Goal: Task Accomplishment & Management: Use online tool/utility

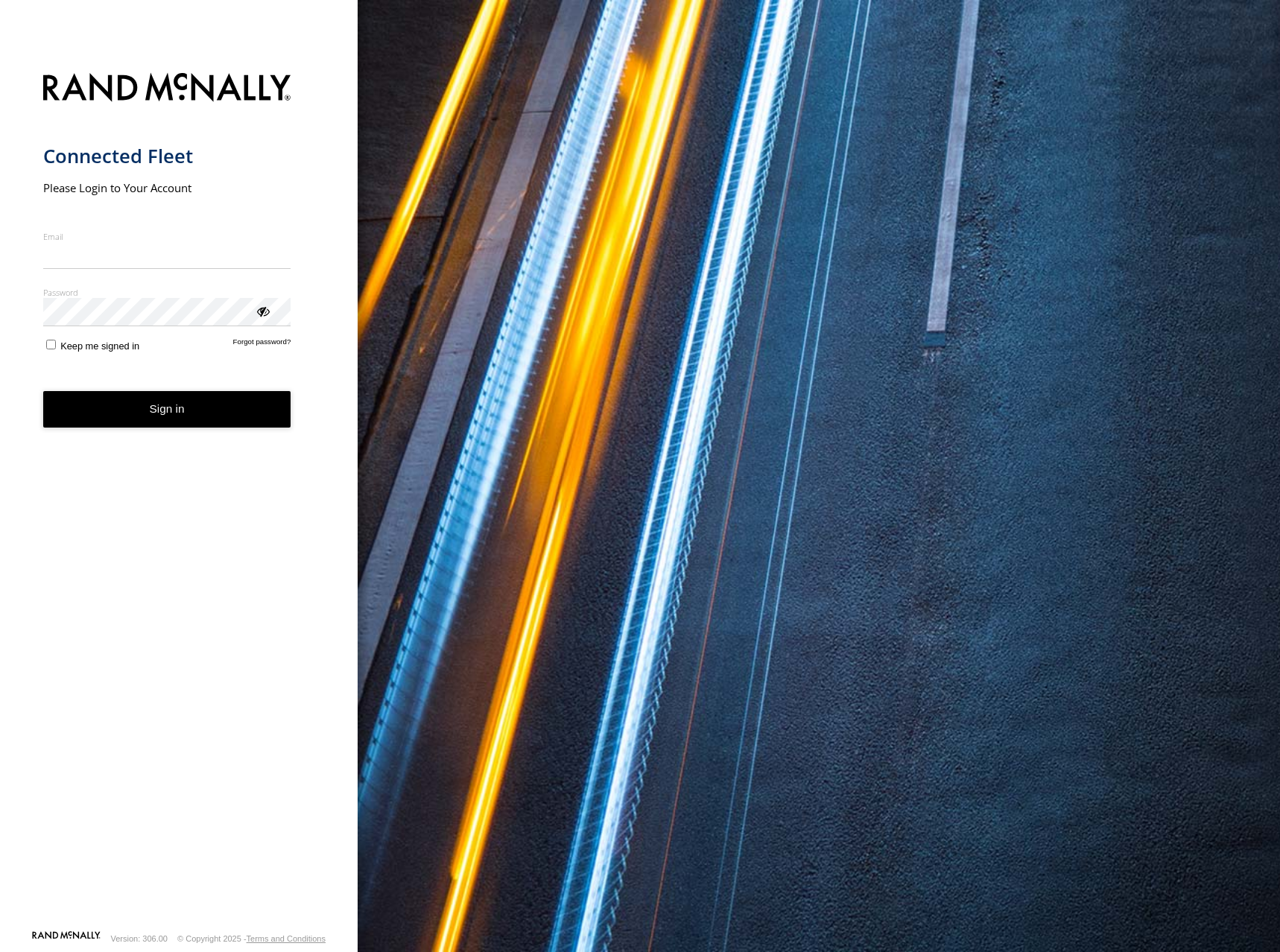
type input "**********"
click at [209, 419] on button "Sign in" at bounding box center [167, 409] width 248 height 37
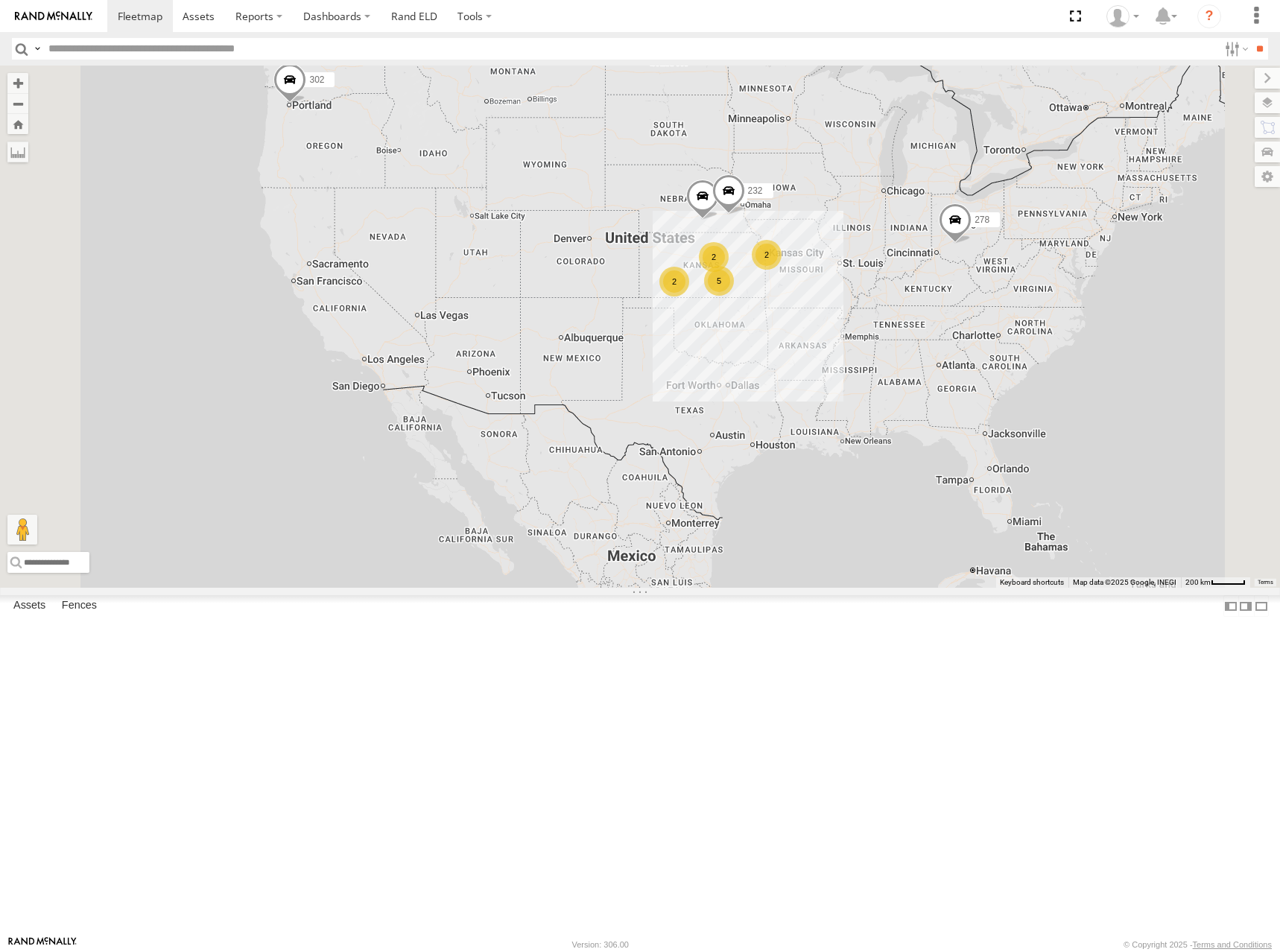
drag, startPoint x: 838, startPoint y: 445, endPoint x: 822, endPoint y: 316, distance: 130.0
click at [822, 316] on div "302 278 5 246 2 232 2 2" at bounding box center [640, 327] width 1280 height 523
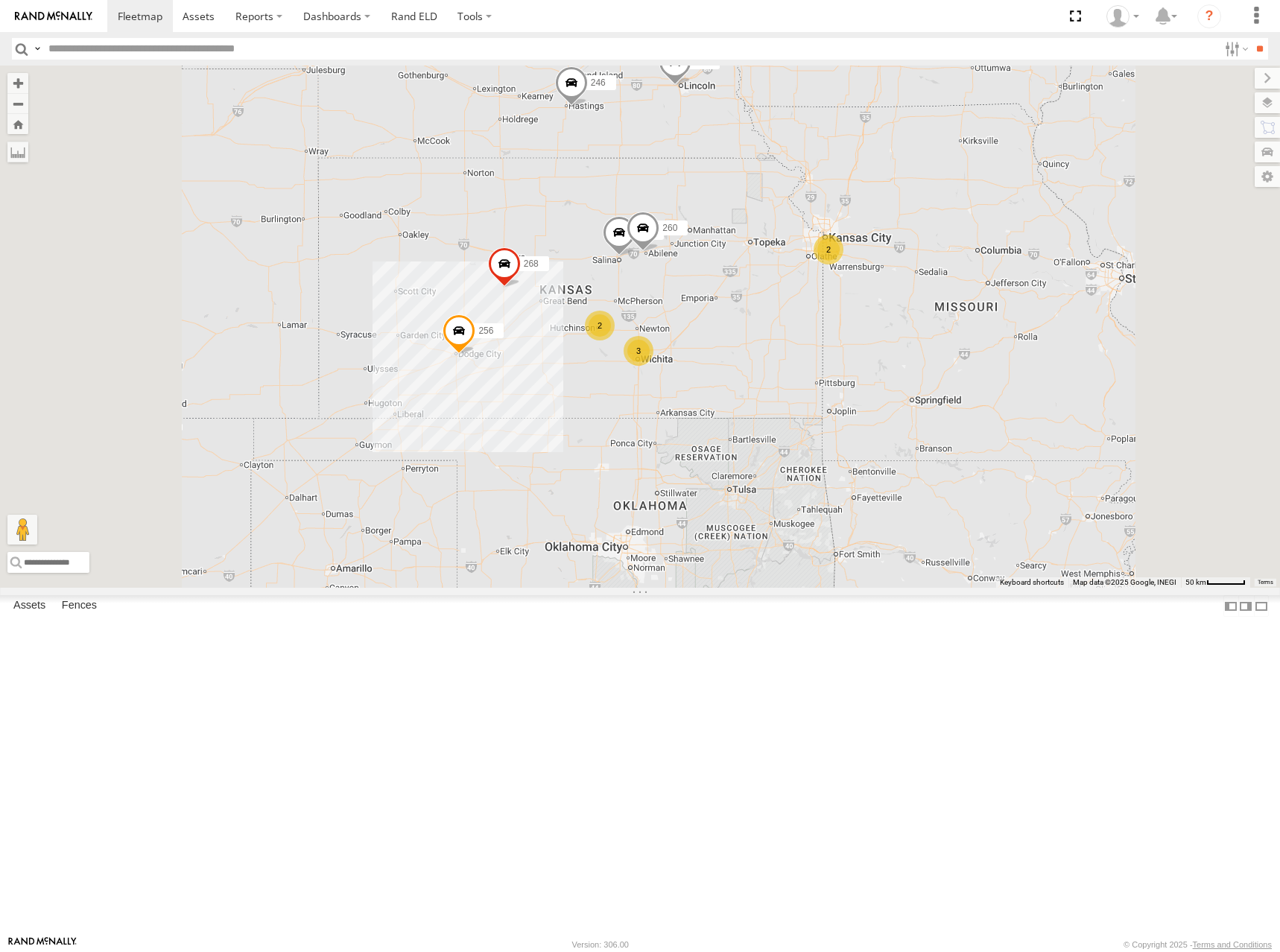
drag, startPoint x: 794, startPoint y: 336, endPoint x: 882, endPoint y: 346, distance: 88.6
click at [882, 346] on div "302 278 246 232 3 2 256 268 264 2 260" at bounding box center [640, 327] width 1280 height 523
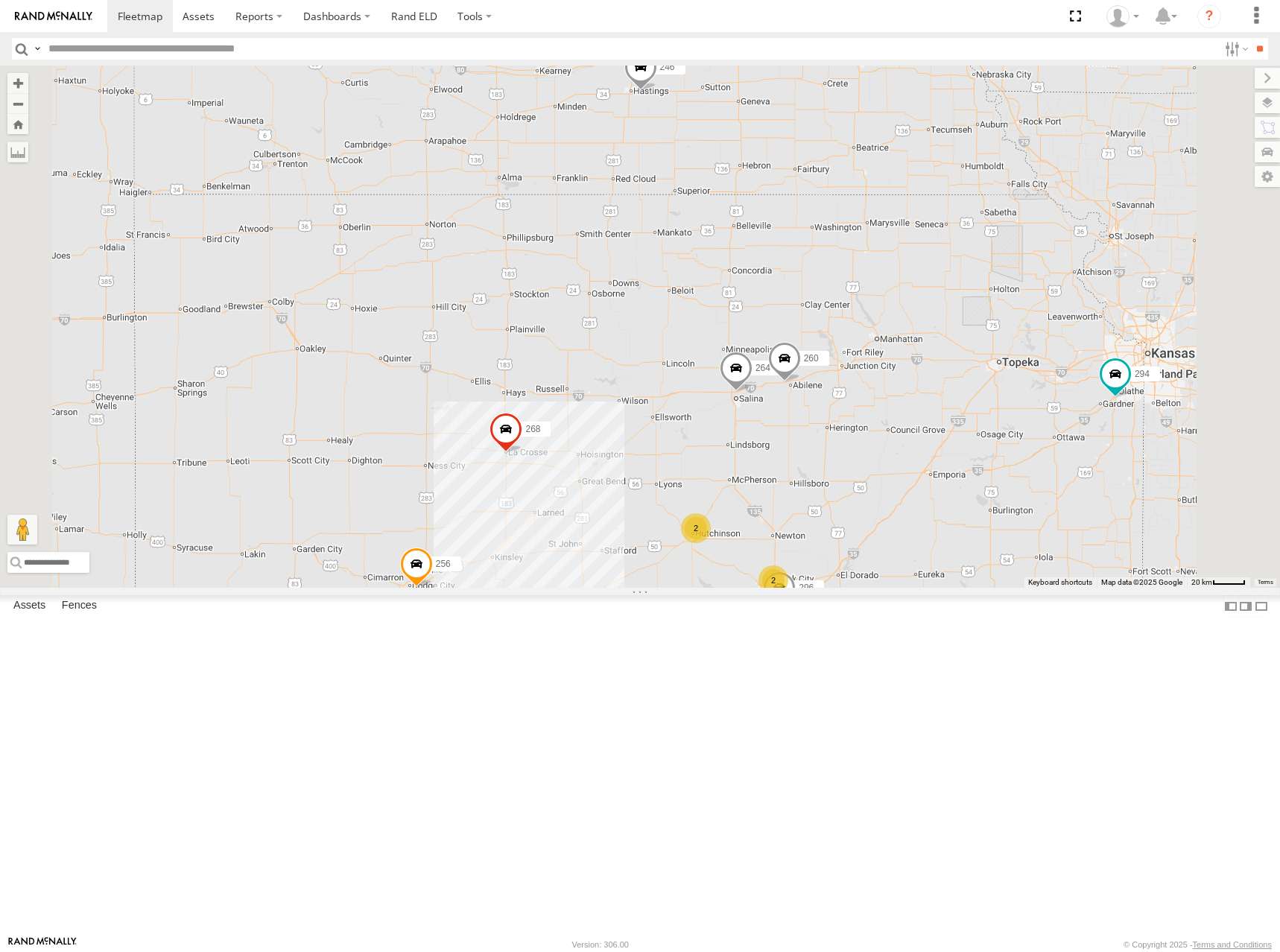
drag, startPoint x: 880, startPoint y: 344, endPoint x: 905, endPoint y: 375, distance: 39.8
click at [905, 375] on div "302 278 246 232 256 268 264 260 2 2 296 294" at bounding box center [640, 327] width 1280 height 523
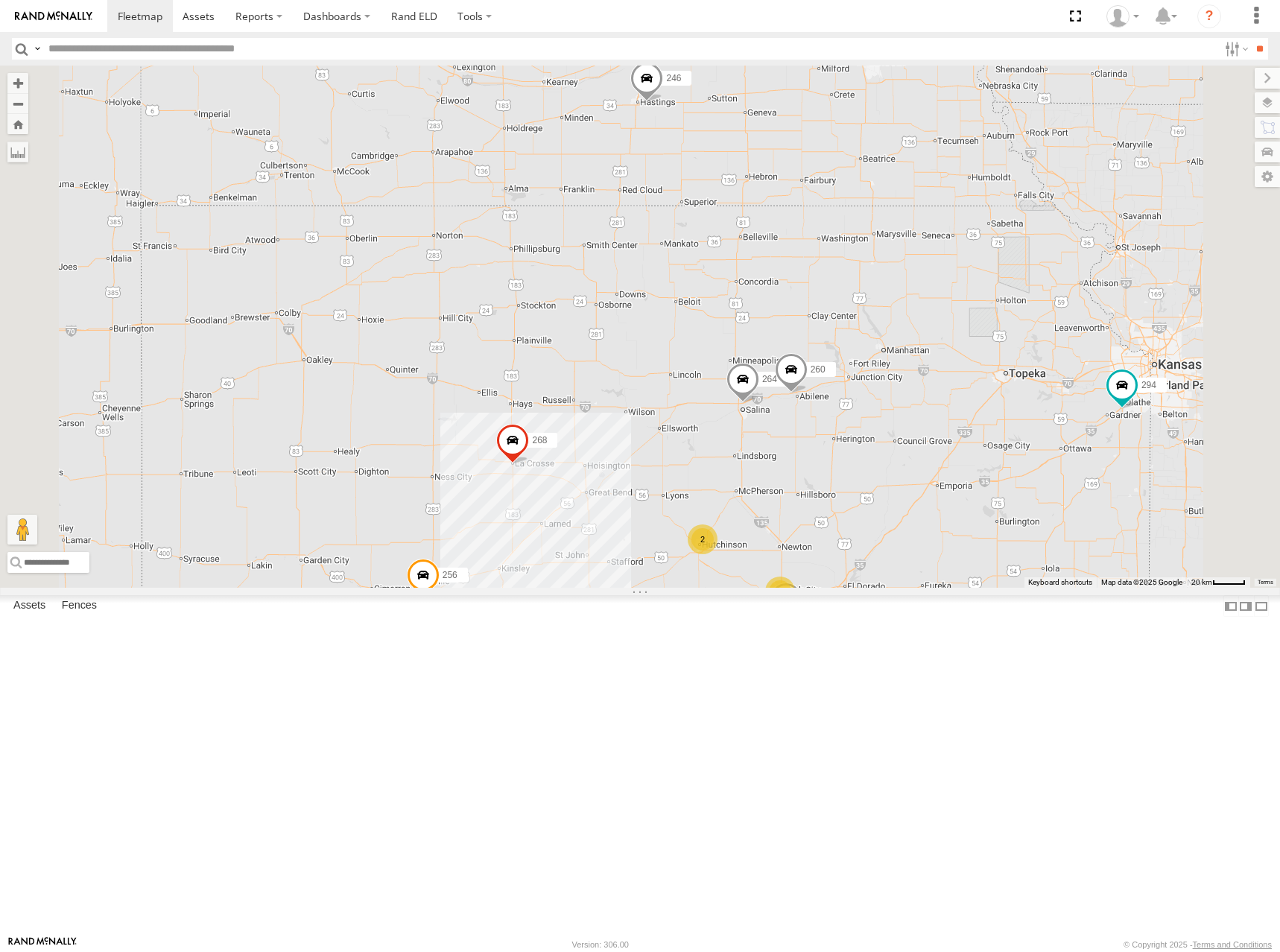
drag, startPoint x: 842, startPoint y: 349, endPoint x: 862, endPoint y: 380, distance: 36.9
click at [861, 380] on div "302 278 246 232 256 268 264 260 2 2 296 294" at bounding box center [640, 327] width 1280 height 523
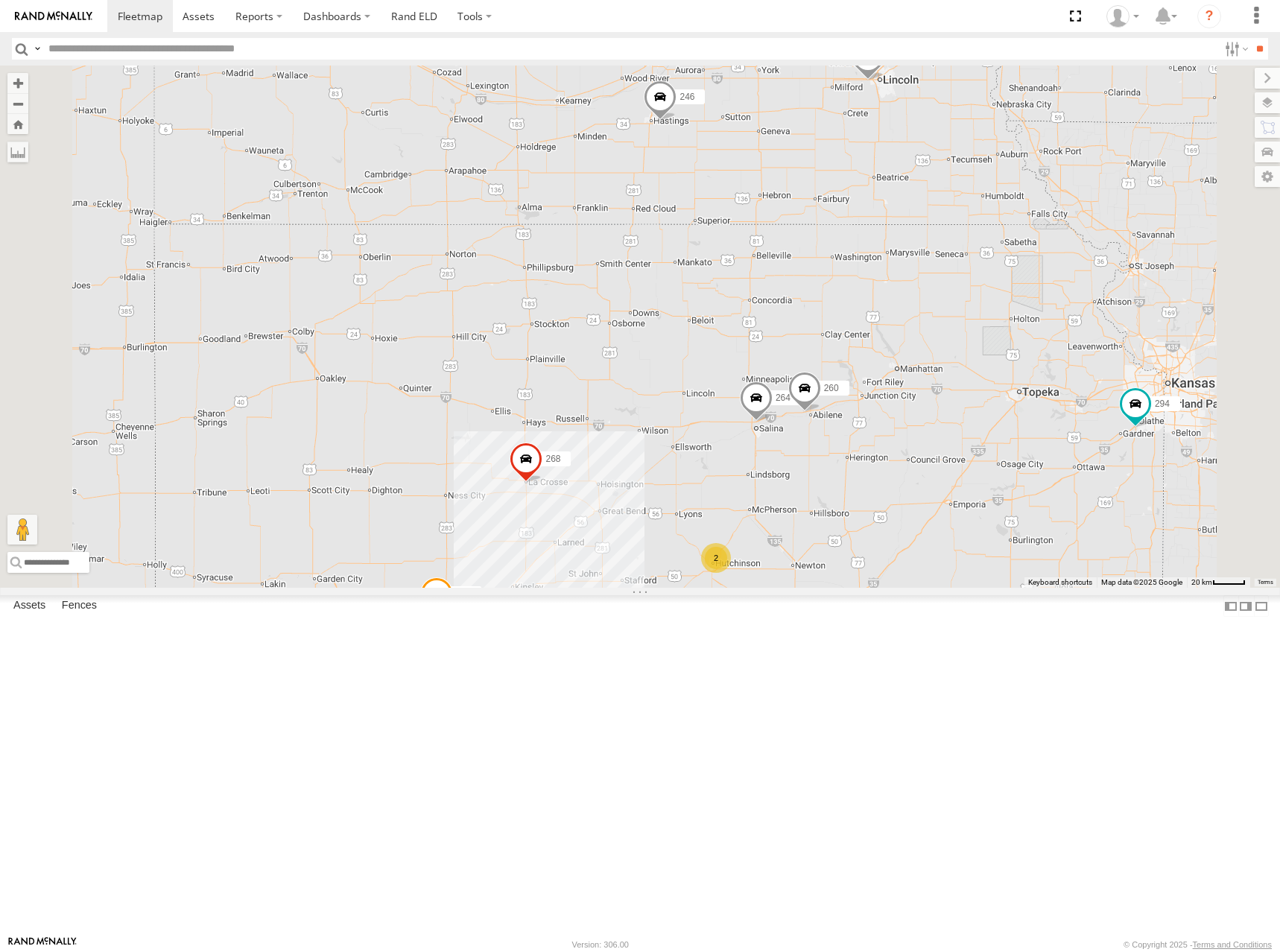
click at [866, 383] on div "302 278 246 232 256 268 264 260 2 2 296 294" at bounding box center [640, 327] width 1280 height 523
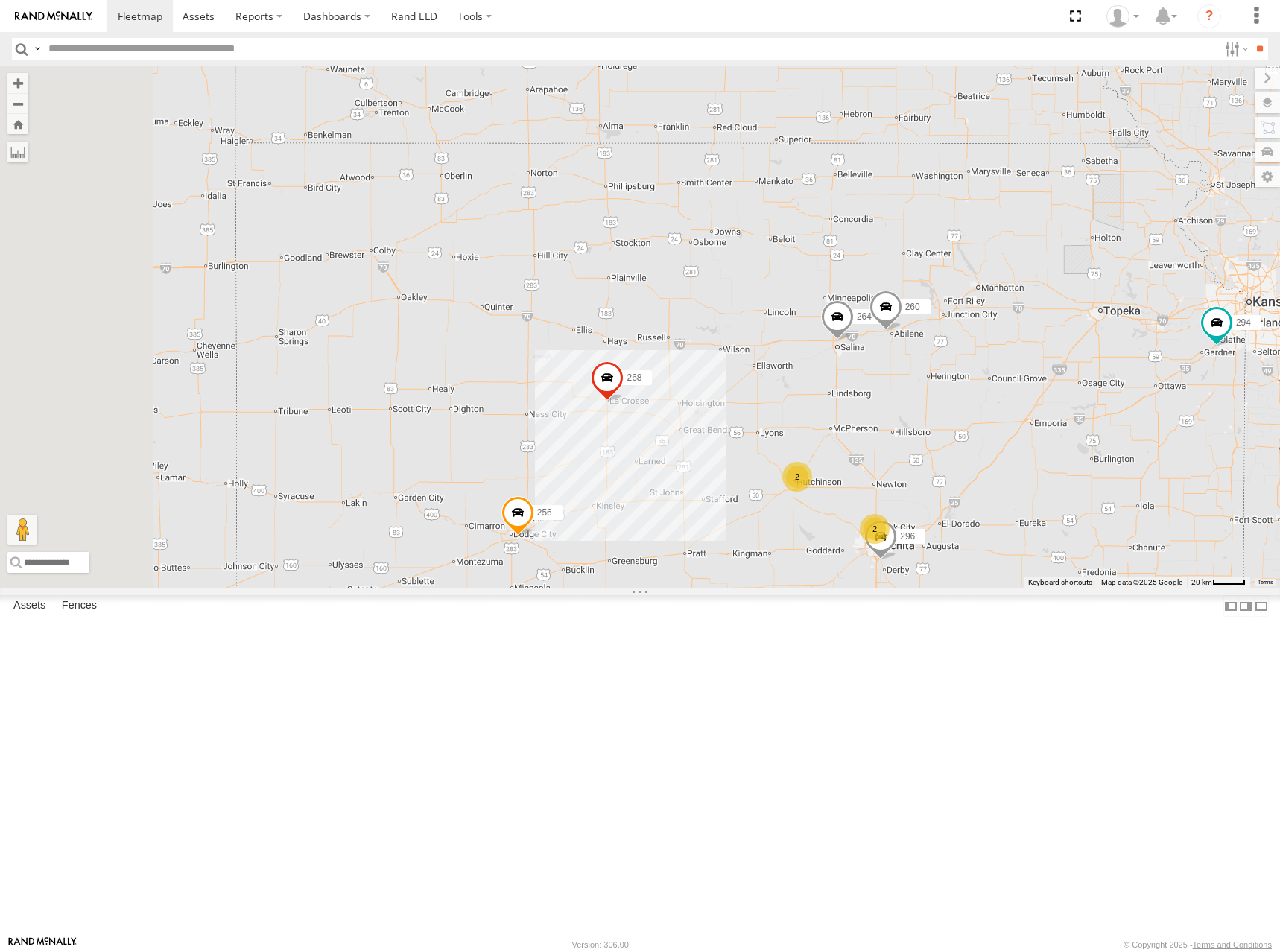
drag, startPoint x: 941, startPoint y: 440, endPoint x: 1023, endPoint y: 320, distance: 145.3
click at [1023, 323] on div "302 278 246 232 256 268 264 260 296 294 2 2" at bounding box center [640, 327] width 1280 height 523
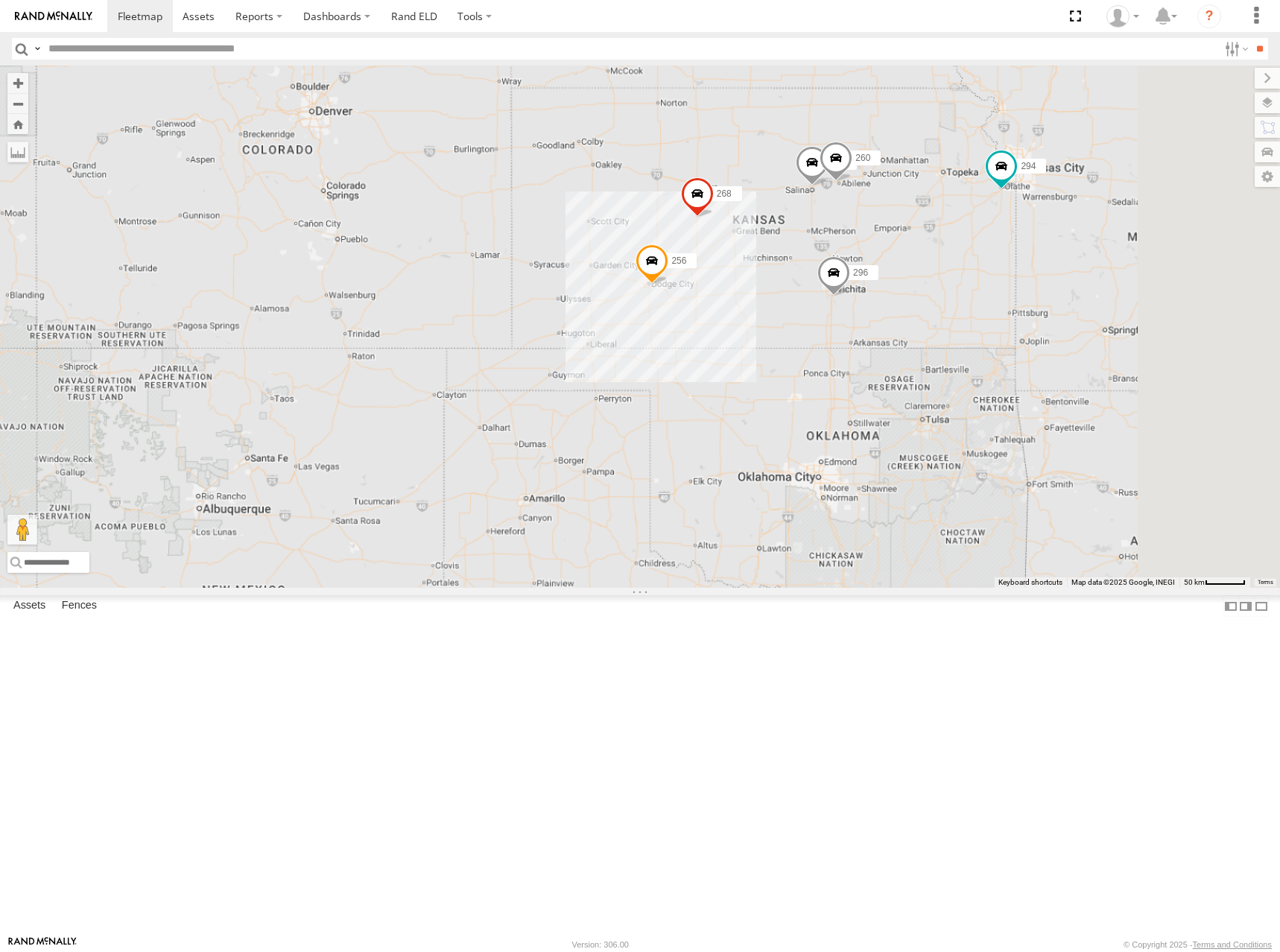
drag, startPoint x: 926, startPoint y: 329, endPoint x: 921, endPoint y: 308, distance: 21.6
click at [921, 308] on div "302 278 246 232 256 268 264 260 296 294" at bounding box center [640, 327] width 1280 height 523
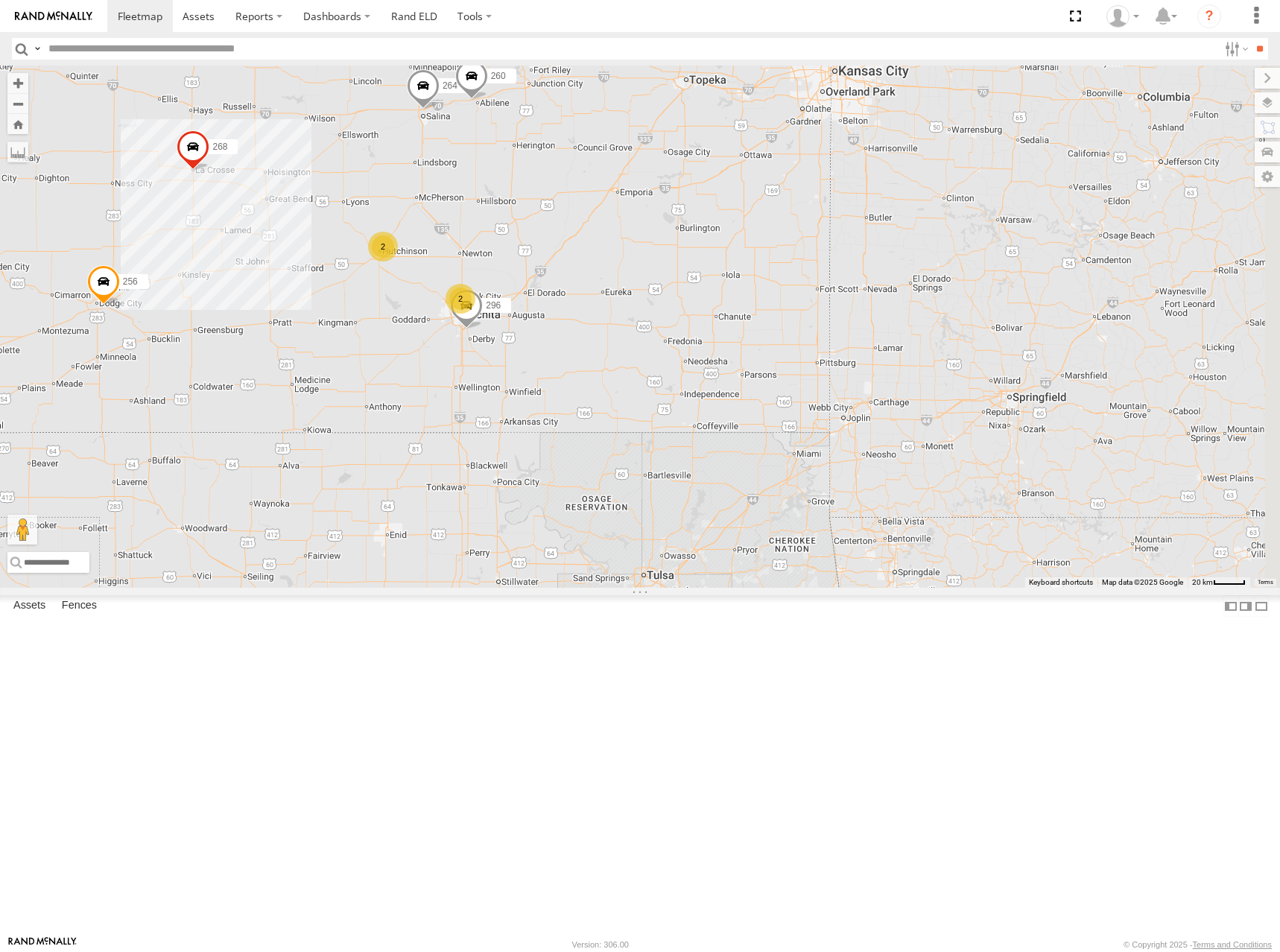
drag, startPoint x: 915, startPoint y: 328, endPoint x: 704, endPoint y: 342, distance: 211.5
click at [704, 342] on div "302 278 246 232 256 268 264 260 2 2 296" at bounding box center [640, 327] width 1280 height 523
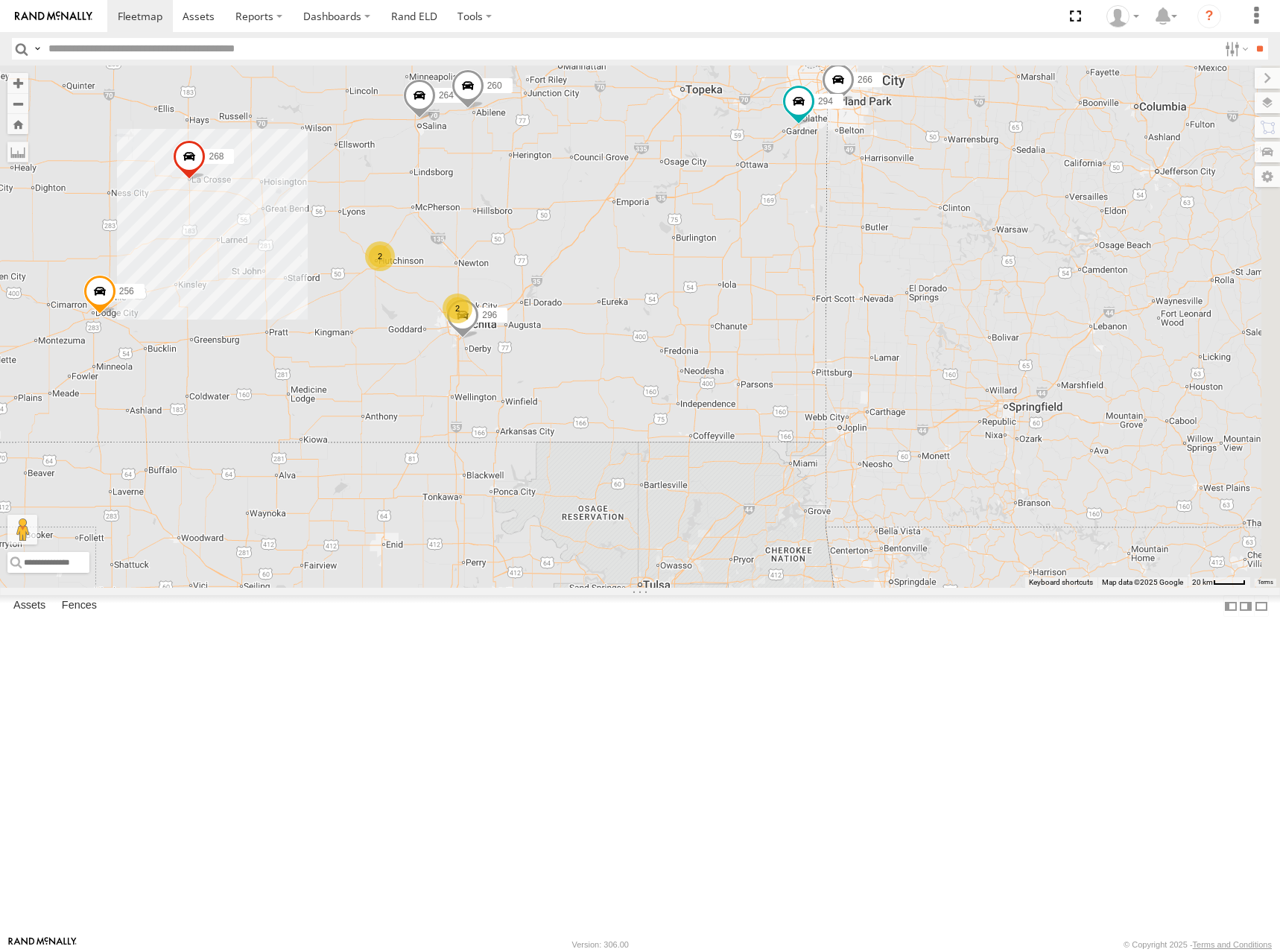
drag, startPoint x: 815, startPoint y: 337, endPoint x: 806, endPoint y: 360, distance: 24.7
click at [806, 360] on div "302 278 246 232 256 268 264 260 2 2 296 266 294" at bounding box center [640, 327] width 1280 height 523
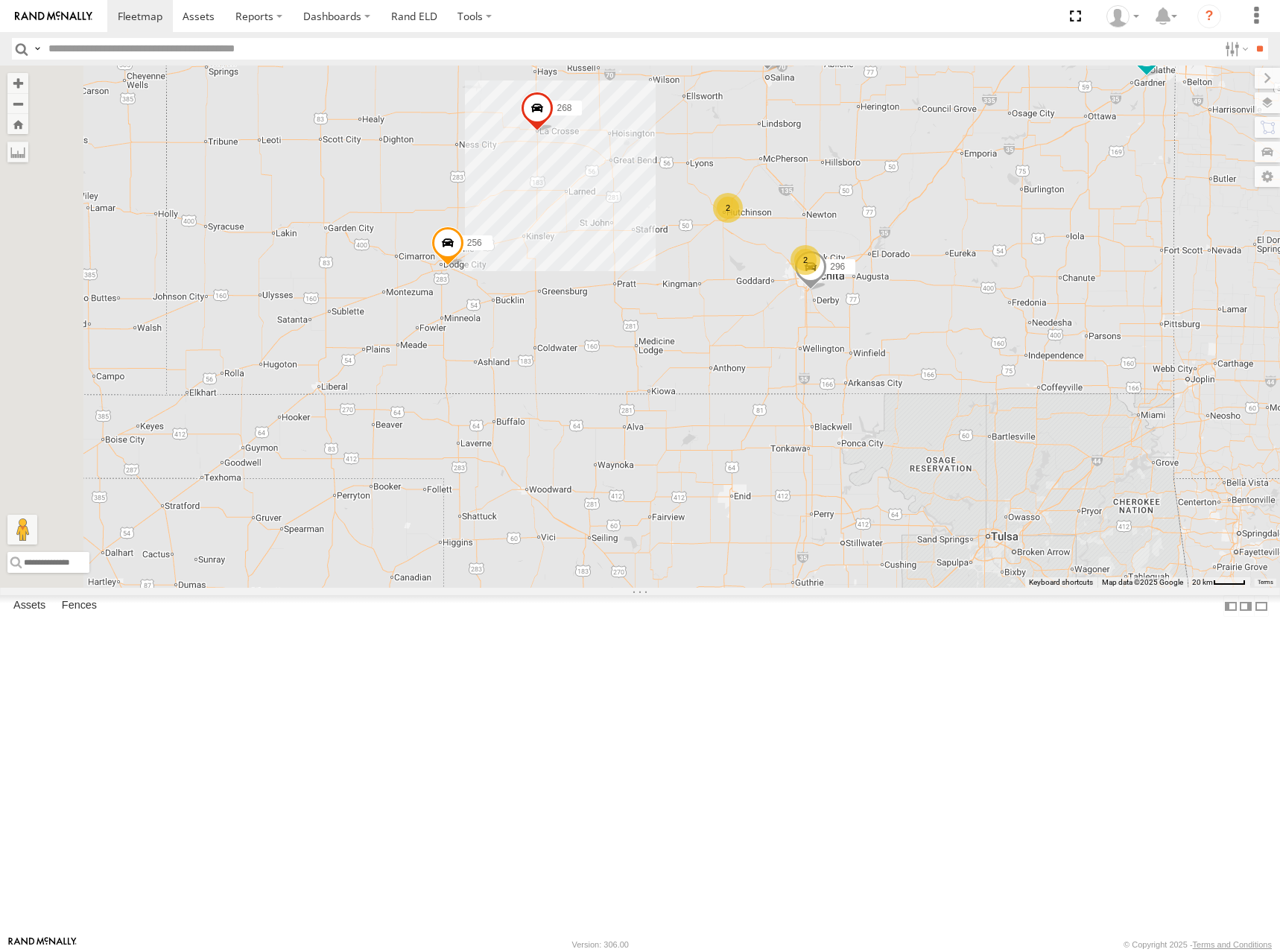
drag, startPoint x: 841, startPoint y: 354, endPoint x: 1192, endPoint y: 299, distance: 355.3
click at [1192, 299] on div "302 278 246 232 256 268 264 260 296 266 294 2 2" at bounding box center [640, 327] width 1280 height 523
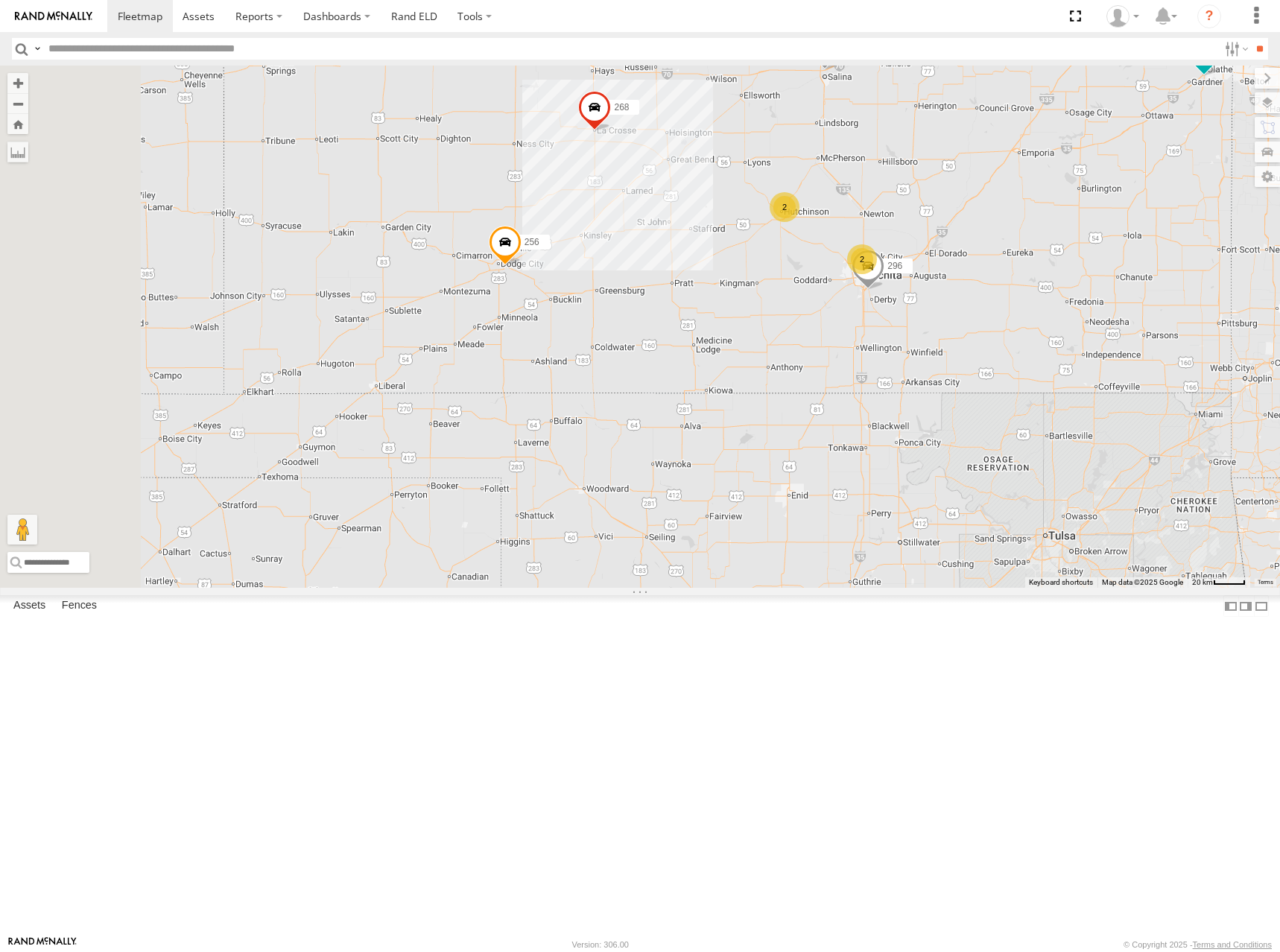
drag, startPoint x: 974, startPoint y: 301, endPoint x: 1004, endPoint y: 307, distance: 30.6
click at [1040, 303] on div "302 278 246 232 256 268 264 260 296 266 294 2 2" at bounding box center [640, 327] width 1280 height 523
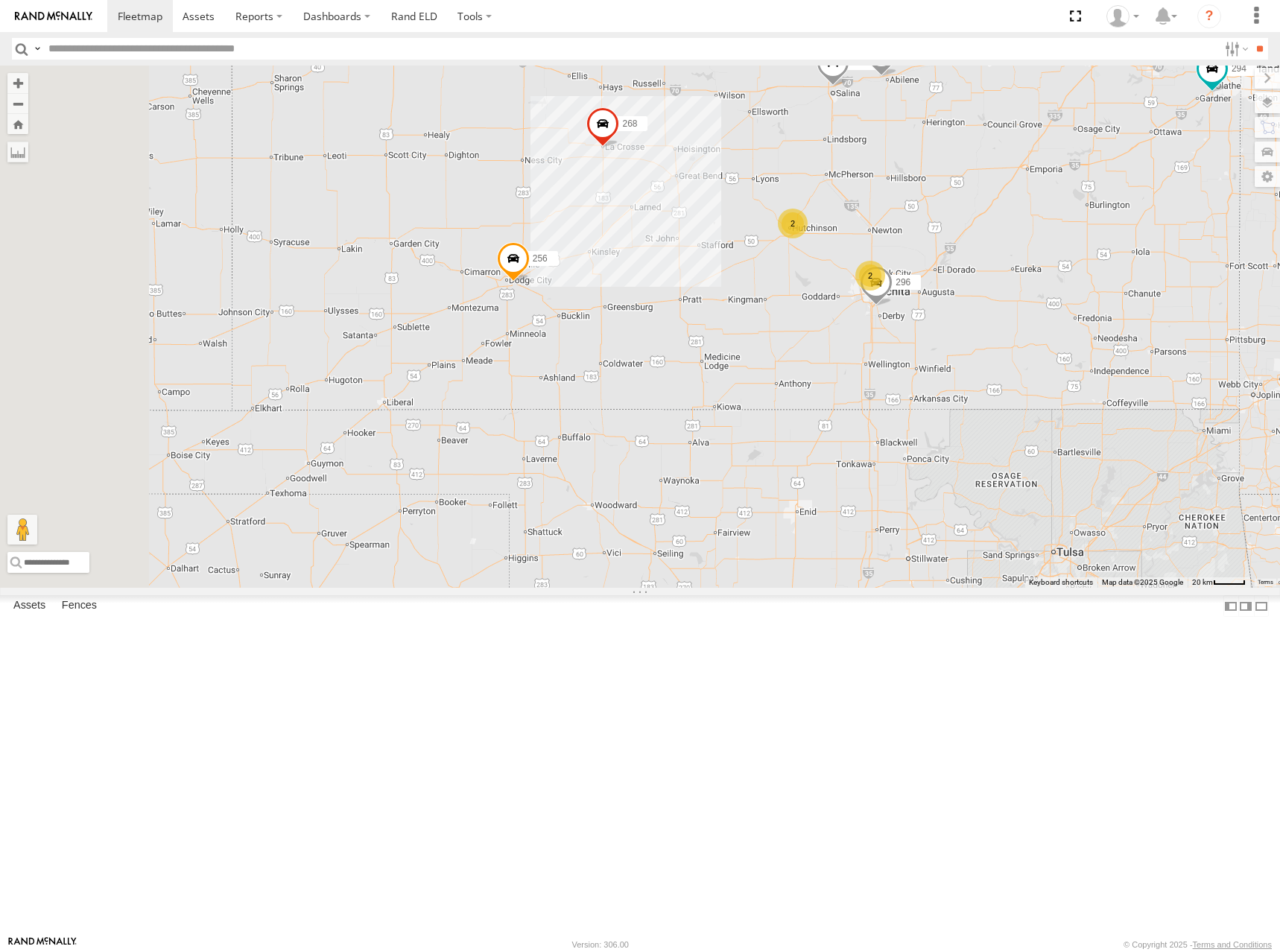
drag, startPoint x: 965, startPoint y: 304, endPoint x: 966, endPoint y: 319, distance: 15.0
click at [966, 319] on div "302 278 246 232 256 268 264 260 296 266 294 2 2" at bounding box center [640, 327] width 1280 height 523
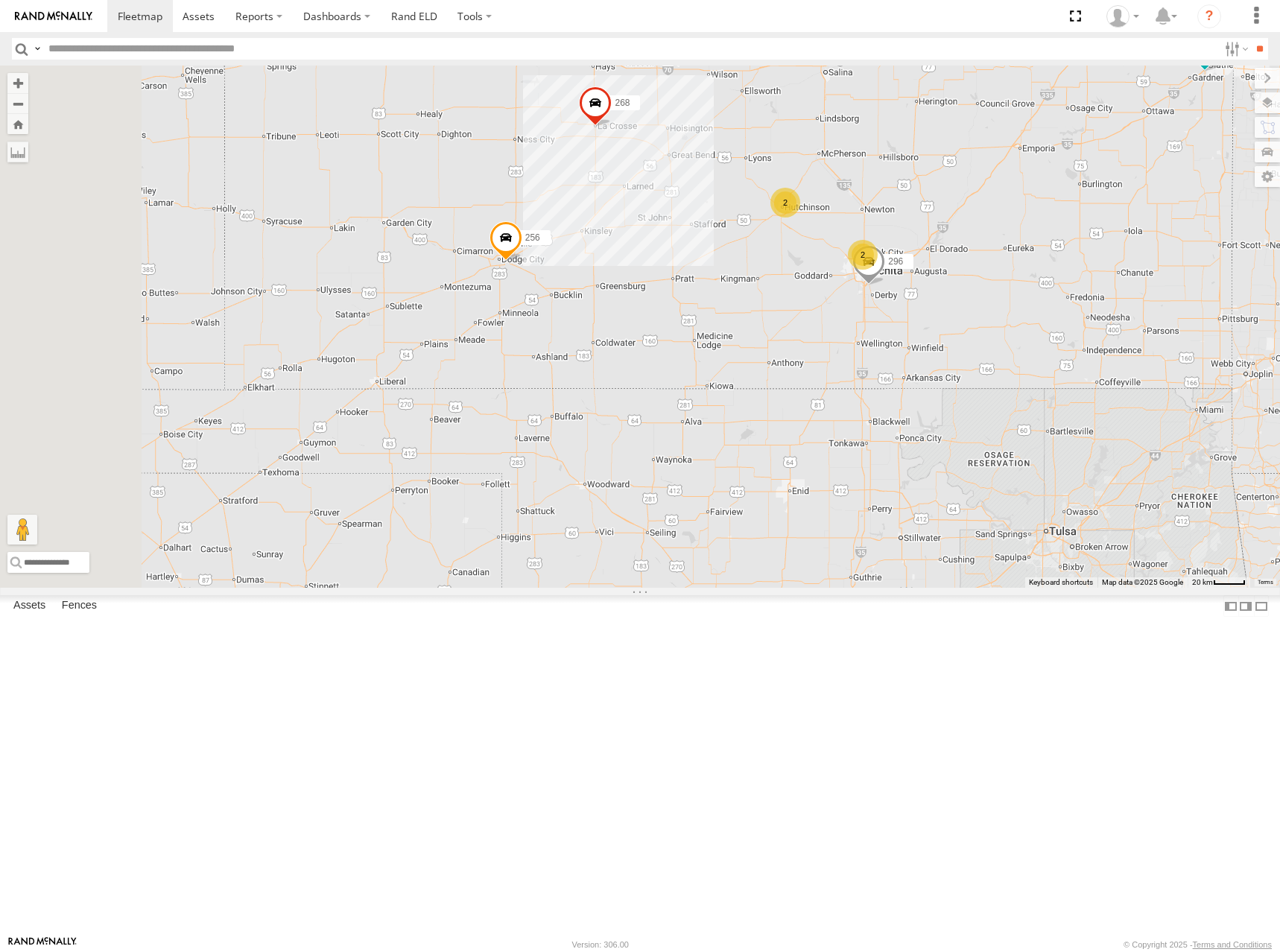
drag, startPoint x: 941, startPoint y: 310, endPoint x: 935, endPoint y: 295, distance: 16.2
click at [935, 295] on div "302 278 246 232 256 268 264 260 296 266 294 2 2" at bounding box center [640, 327] width 1280 height 523
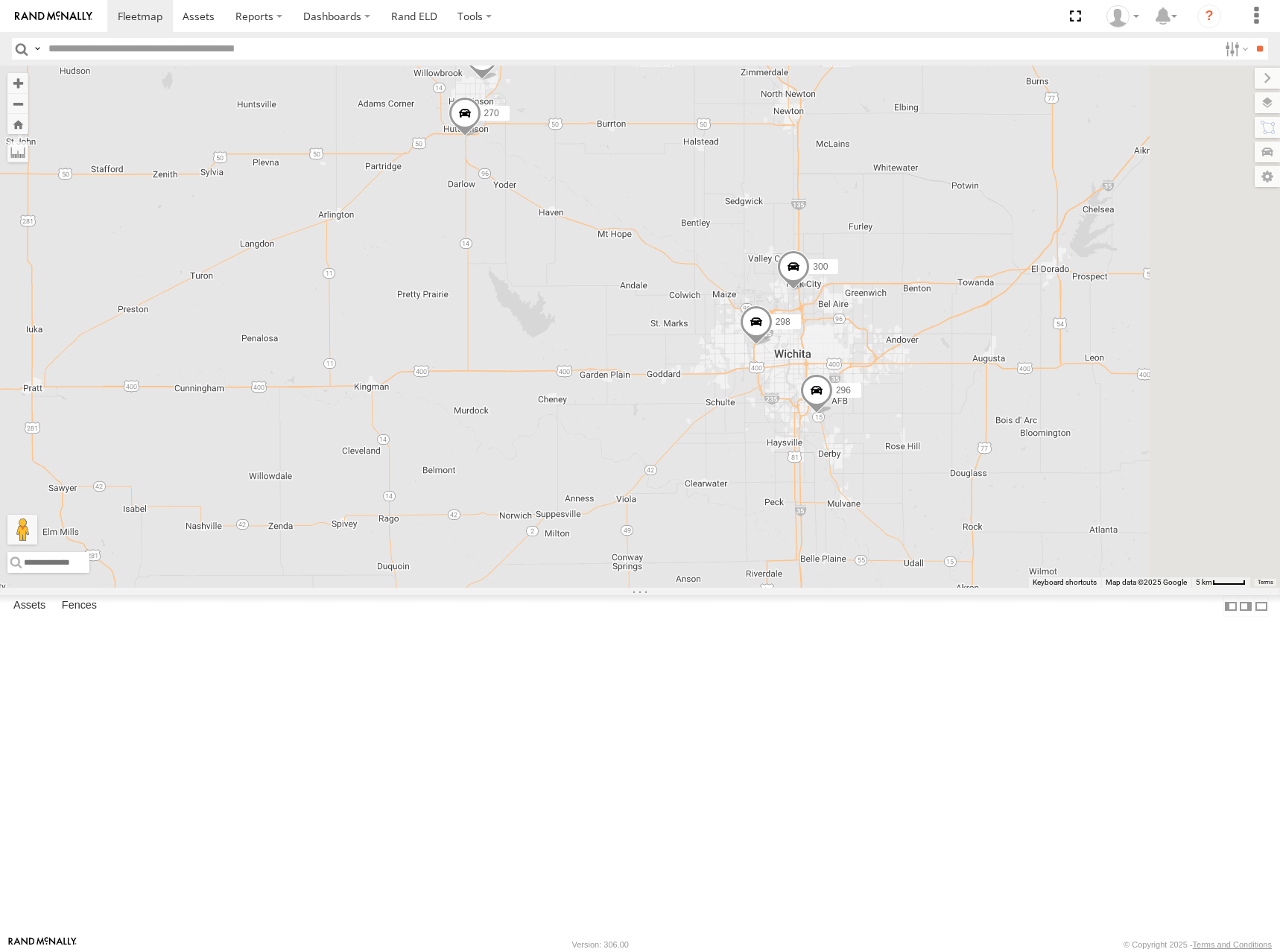
drag, startPoint x: 1007, startPoint y: 334, endPoint x: 822, endPoint y: 304, distance: 187.4
click at [822, 304] on div "302 278 246 232 256 268 264 260 296 266 294 300 244 298 270" at bounding box center [640, 327] width 1280 height 523
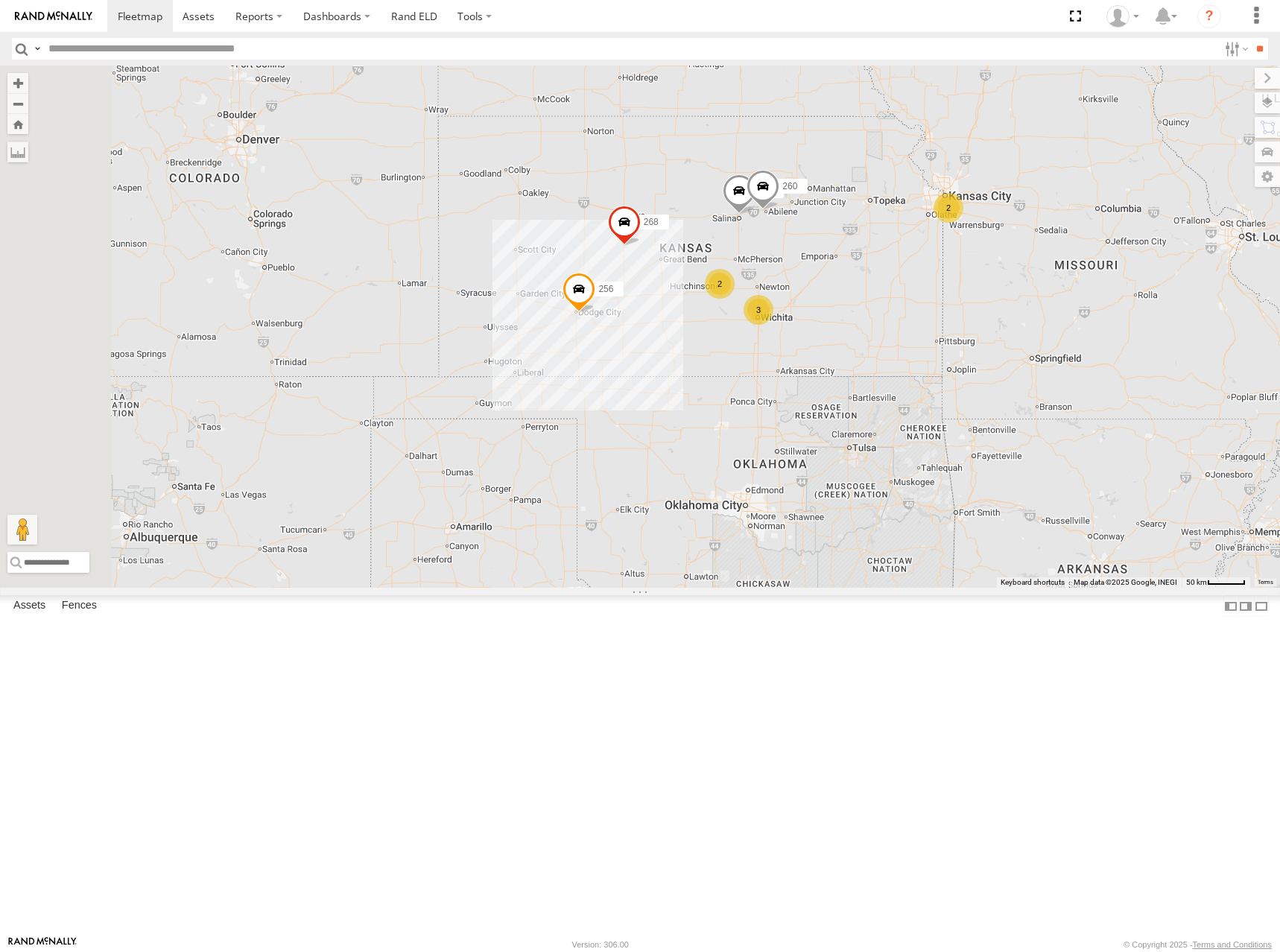
drag, startPoint x: 677, startPoint y: 319, endPoint x: 966, endPoint y: 394, distance: 298.6
click at [966, 394] on div "302 278 246 232 256 268 264 260 3 2 2" at bounding box center [640, 327] width 1280 height 523
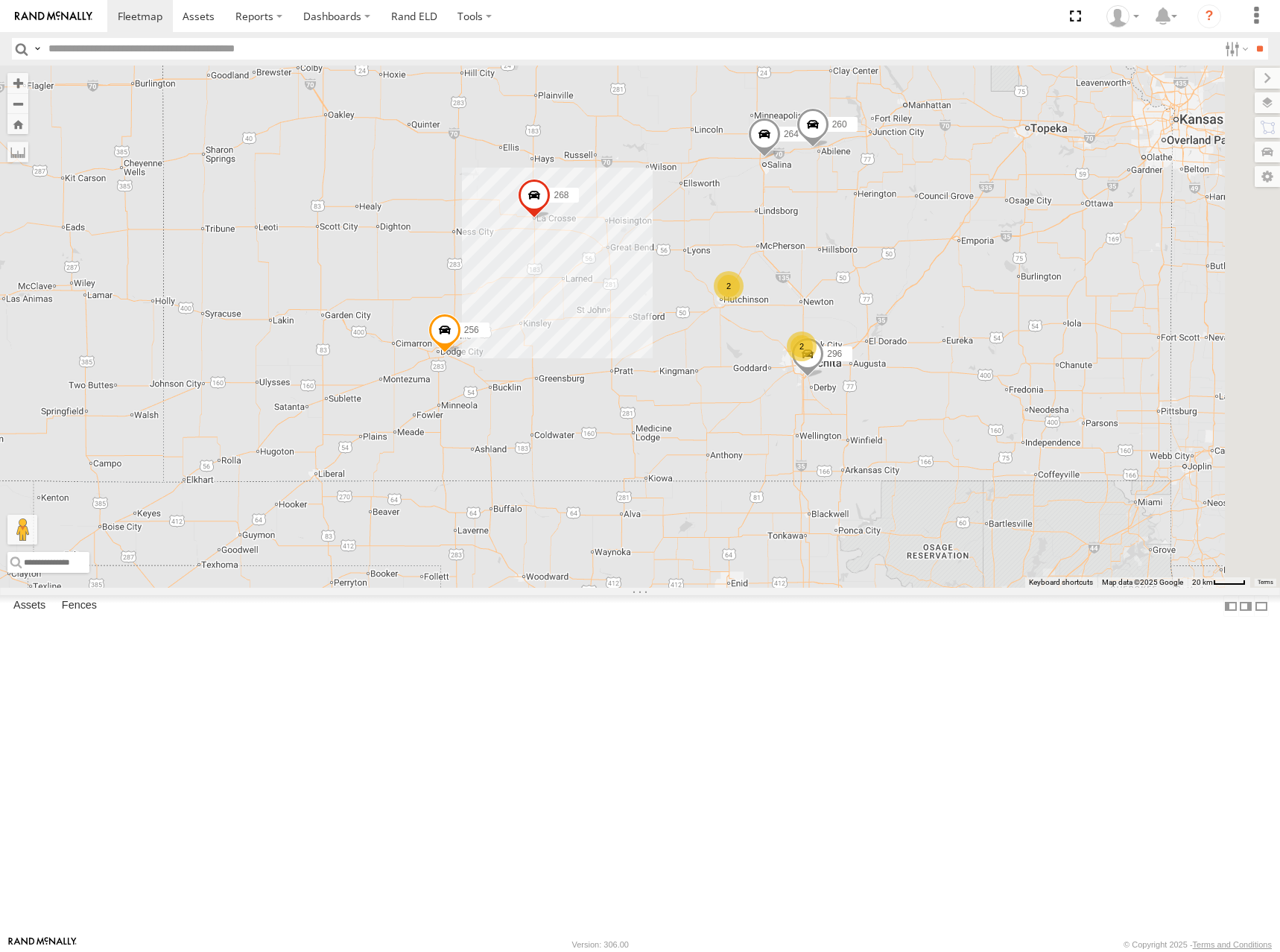
drag, startPoint x: 938, startPoint y: 372, endPoint x: 785, endPoint y: 280, distance: 178.5
click at [785, 280] on div "246 256 296 268 264 260 2 2" at bounding box center [640, 327] width 1280 height 523
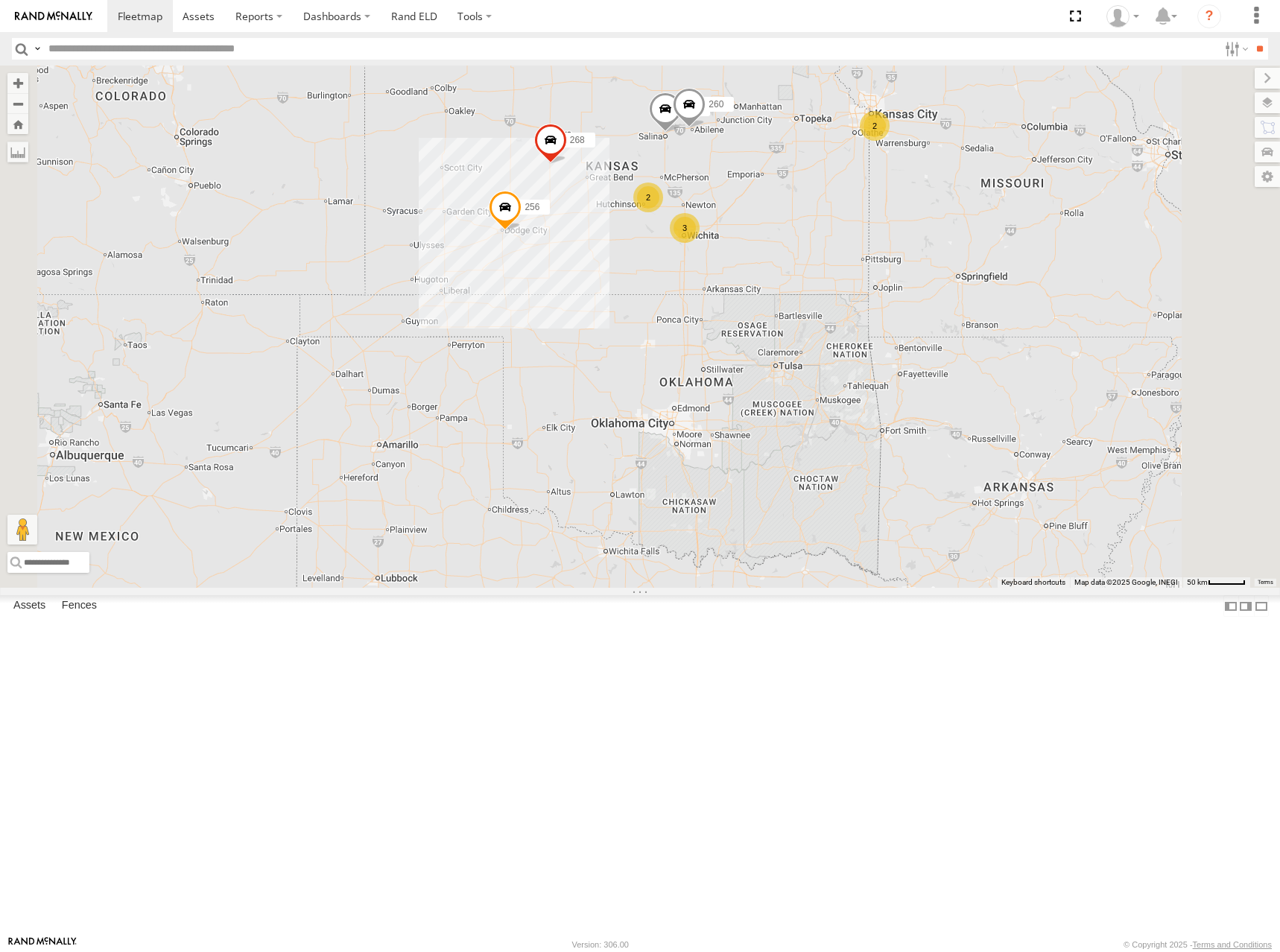
drag, startPoint x: 745, startPoint y: 177, endPoint x: 826, endPoint y: 273, distance: 125.6
click at [826, 273] on div "246 256 232 268 264 260 3 2 2" at bounding box center [640, 327] width 1280 height 523
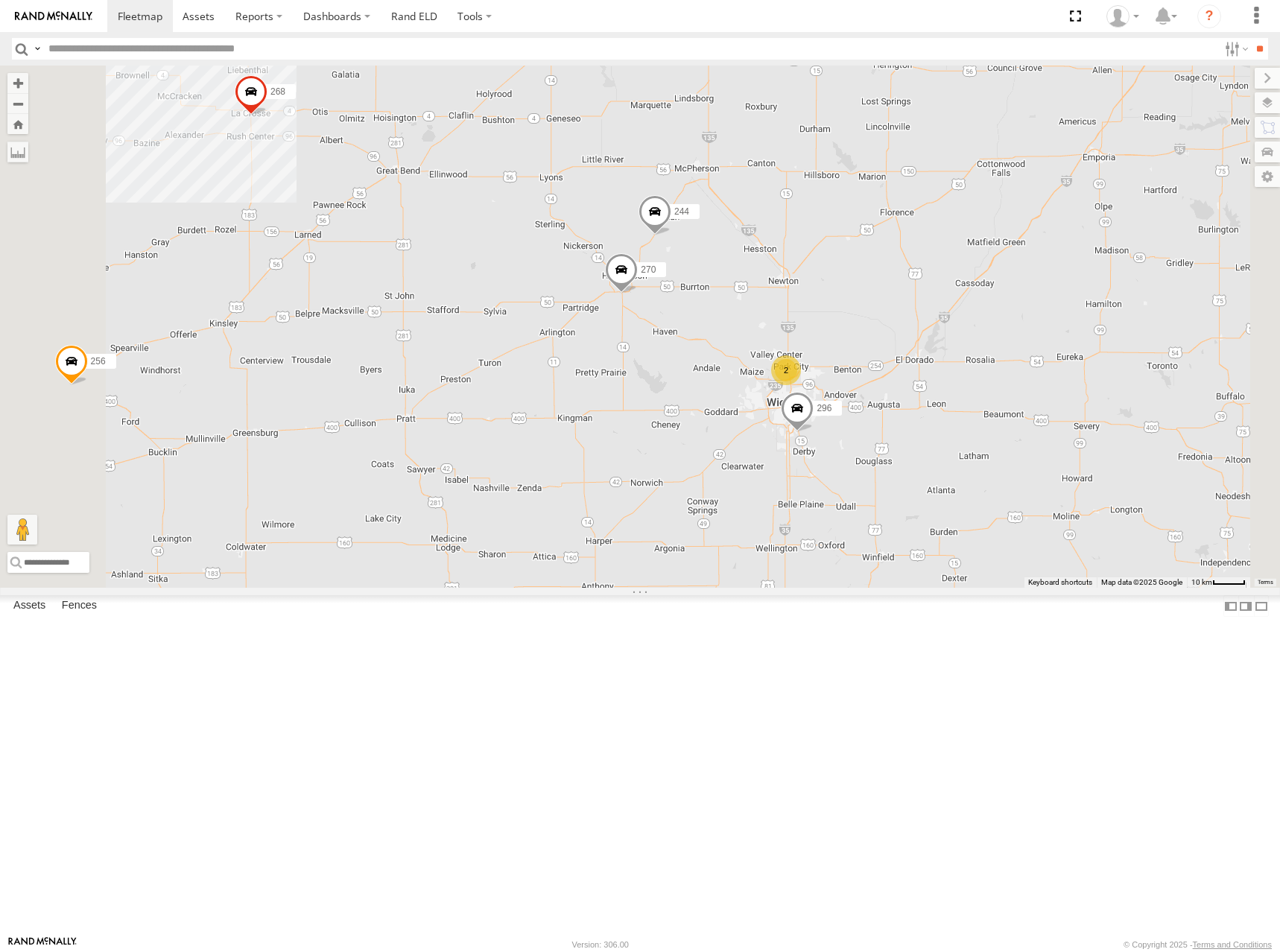
drag, startPoint x: 967, startPoint y: 250, endPoint x: 941, endPoint y: 358, distance: 111.1
click at [941, 358] on div "246 256 232 268 264 260 2 244 270 296" at bounding box center [640, 327] width 1280 height 523
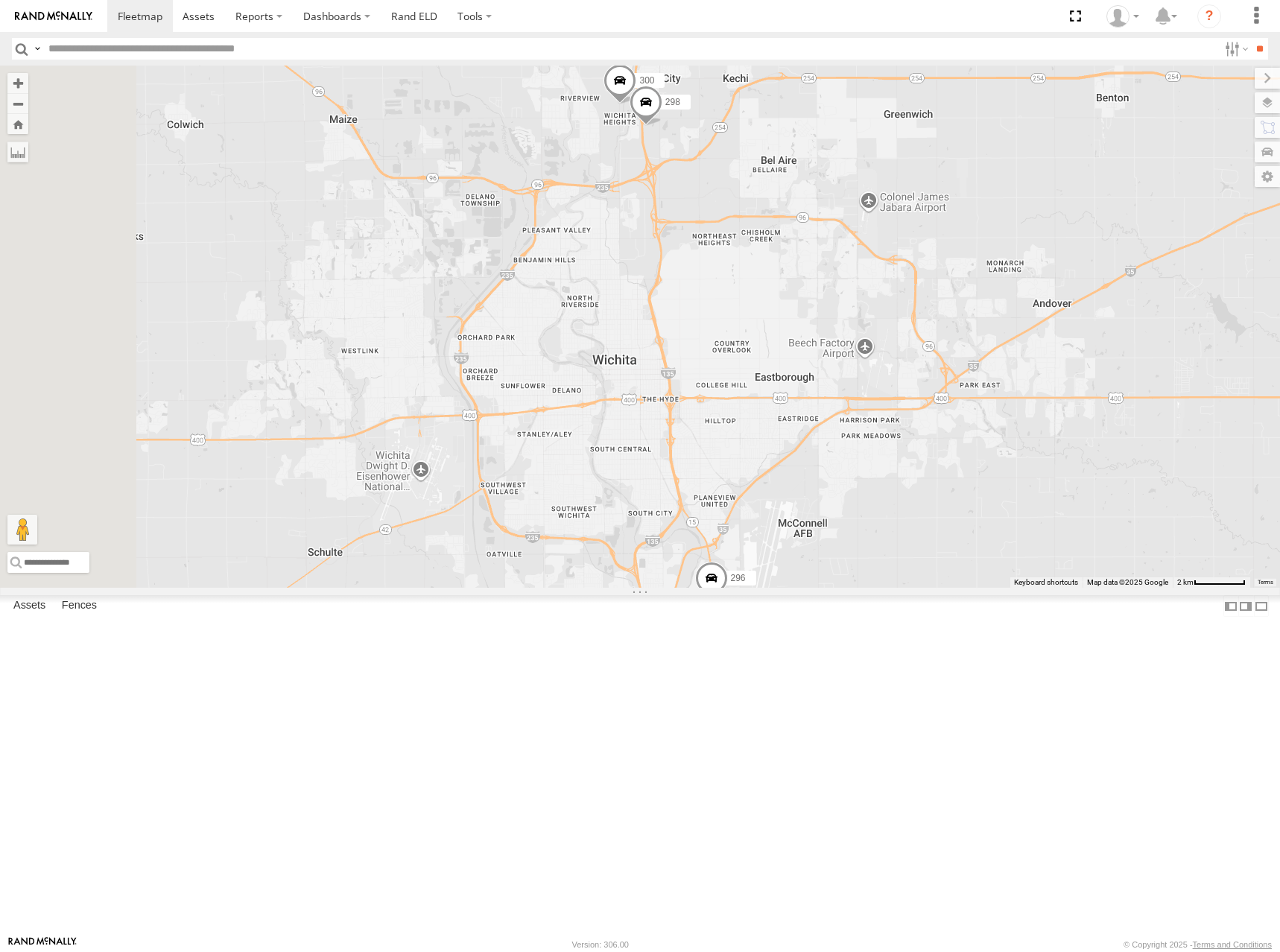
drag, startPoint x: 738, startPoint y: 292, endPoint x: 818, endPoint y: 498, distance: 221.0
click at [818, 498] on div "244 270 256 296 268 264 294 260 300 298" at bounding box center [640, 327] width 1280 height 523
